Goal: Find specific page/section: Find specific page/section

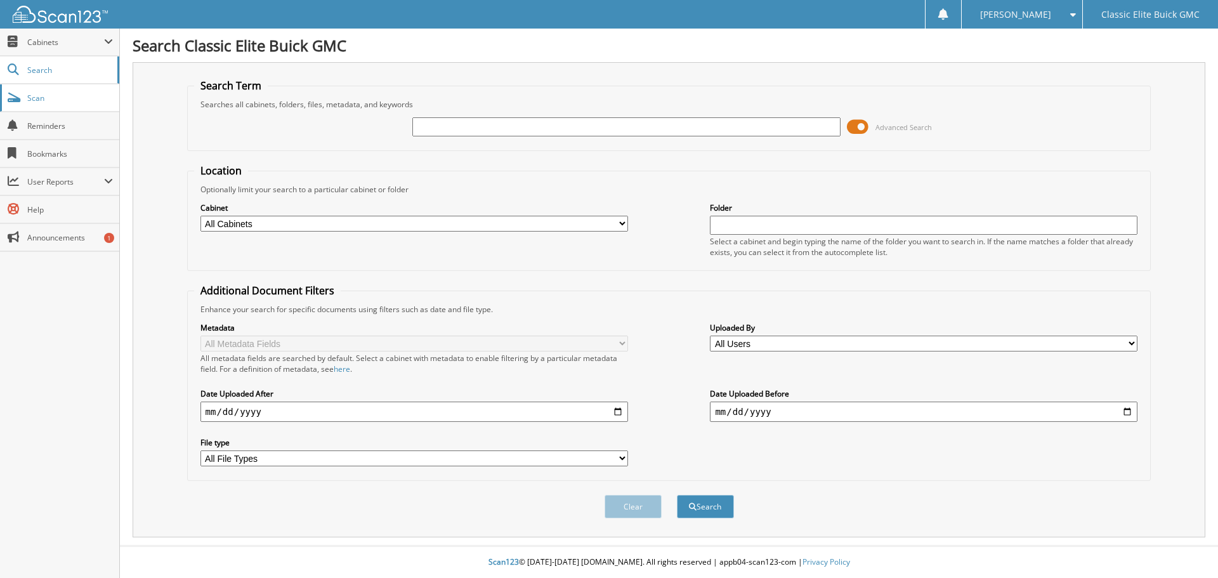
click at [74, 91] on link "Scan" at bounding box center [59, 97] width 119 height 27
click at [53, 107] on link "Scan" at bounding box center [59, 97] width 119 height 27
